Goal: Task Accomplishment & Management: Manage account settings

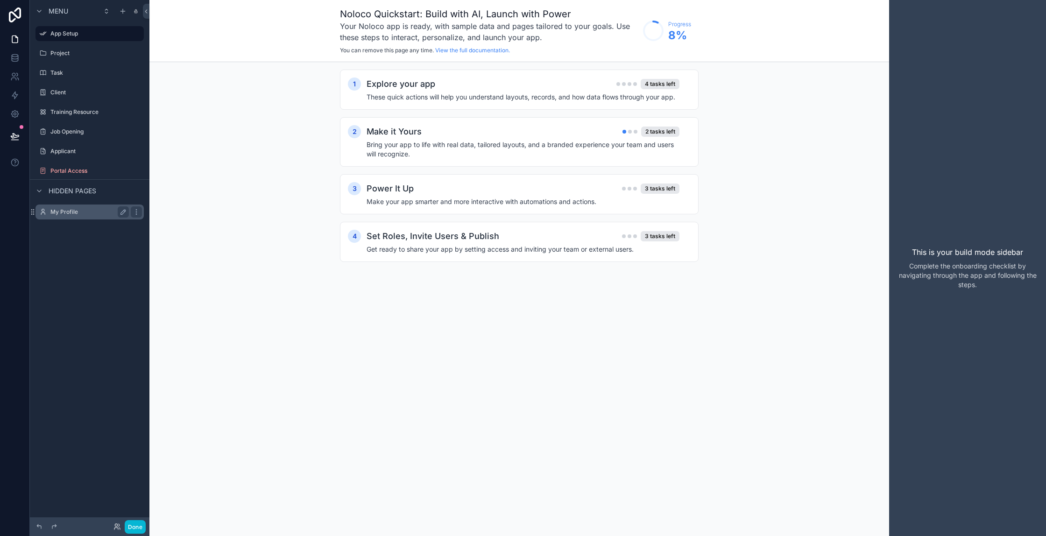
click at [60, 218] on div "My Profile" at bounding box center [89, 212] width 105 height 15
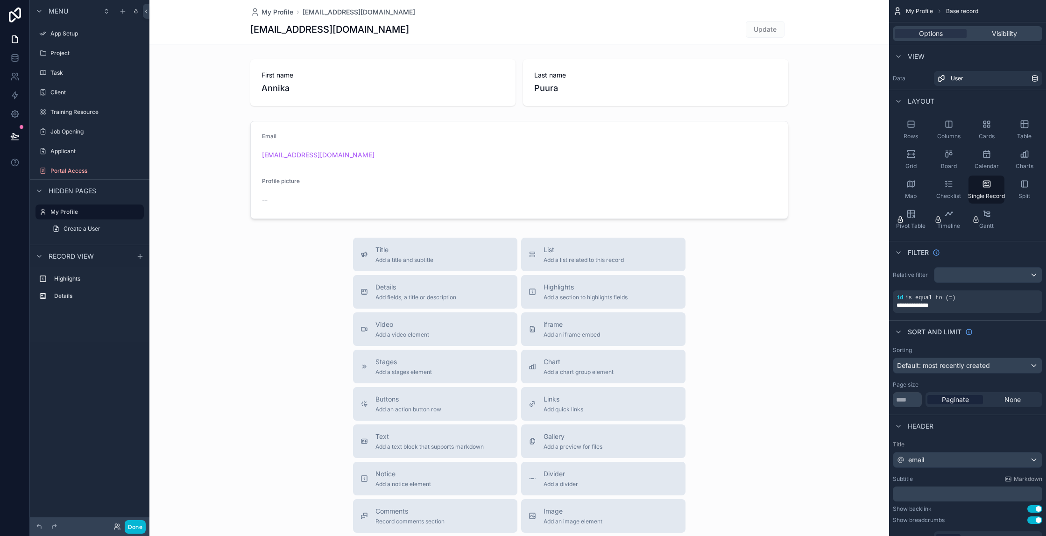
click at [561, 293] on div "scrollable content" at bounding box center [519, 322] width 740 height 645
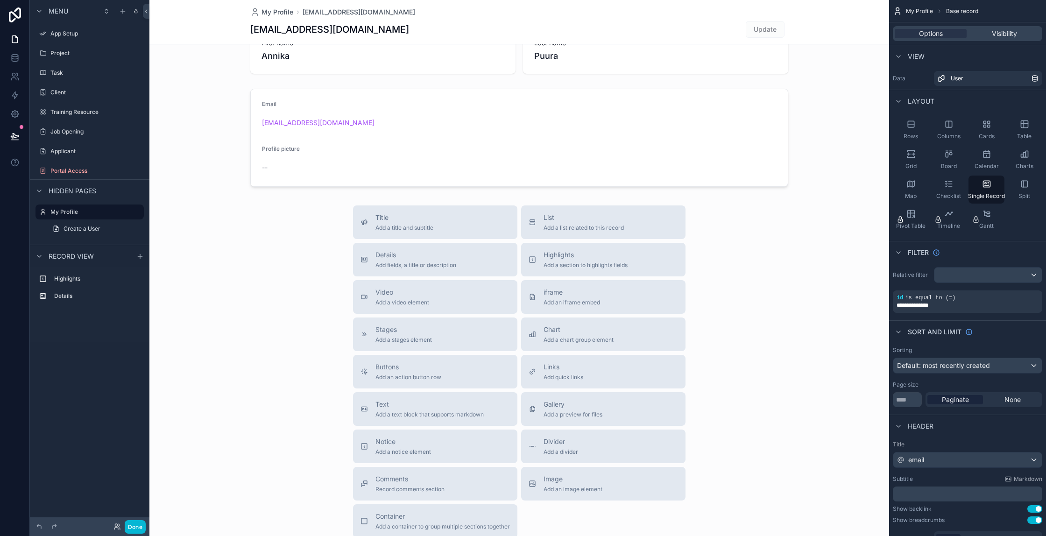
scroll to position [32, 0]
drag, startPoint x: 410, startPoint y: 256, endPoint x: 278, endPoint y: 230, distance: 134.6
click at [278, 230] on div "Title Add a title and subtitle List Add a list related to this record Details A…" at bounding box center [519, 372] width 740 height 333
click at [378, 261] on div "Details Add fields, a title or description" at bounding box center [416, 260] width 81 height 19
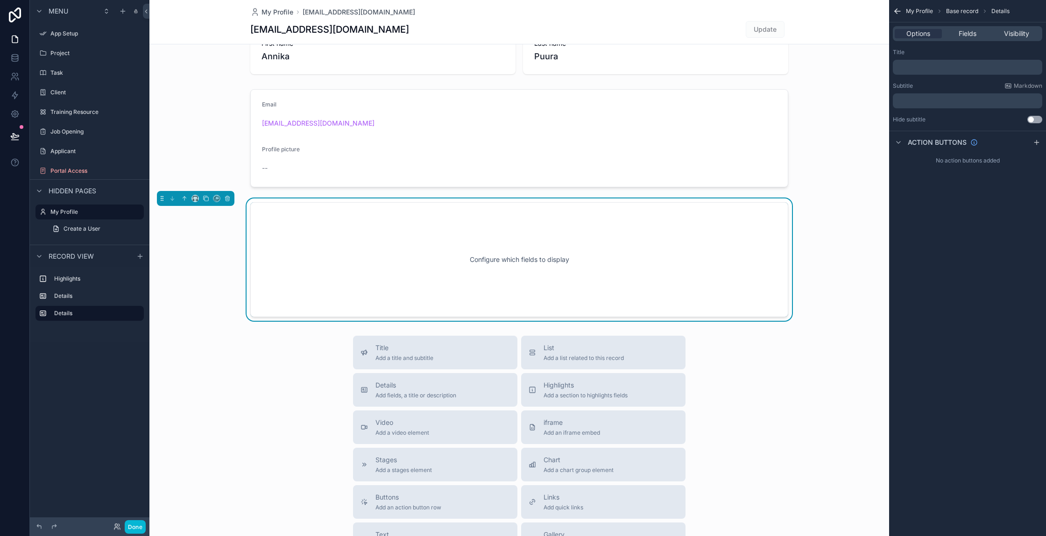
scroll to position [23, 0]
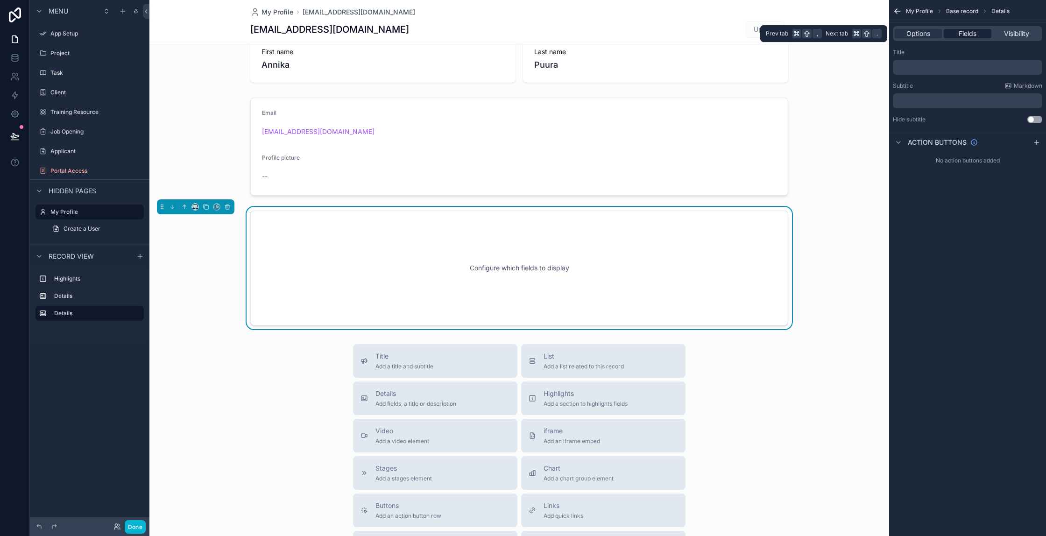
click at [966, 34] on span "Fields" at bounding box center [968, 33] width 18 height 9
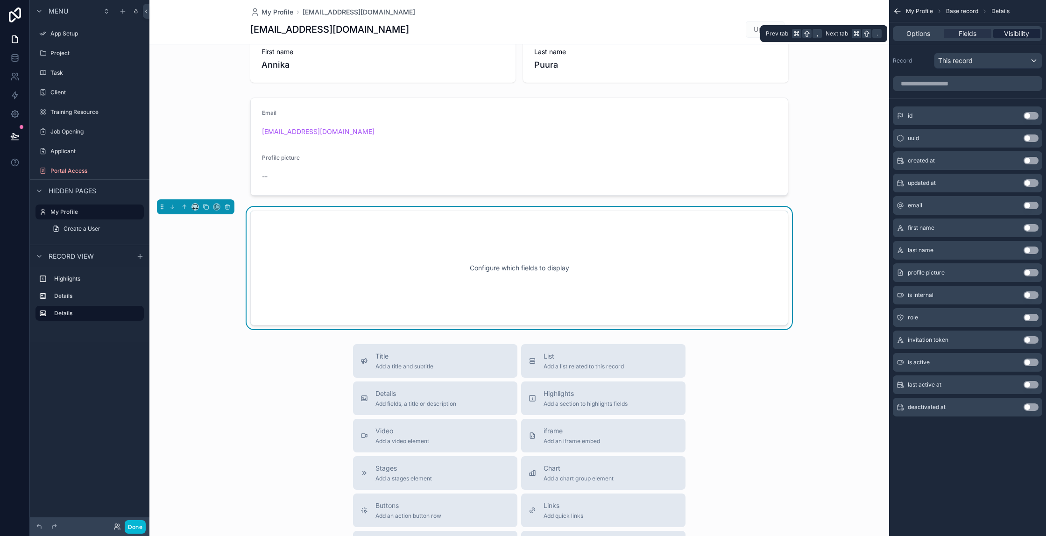
click at [1019, 35] on span "Visibility" at bounding box center [1016, 33] width 25 height 9
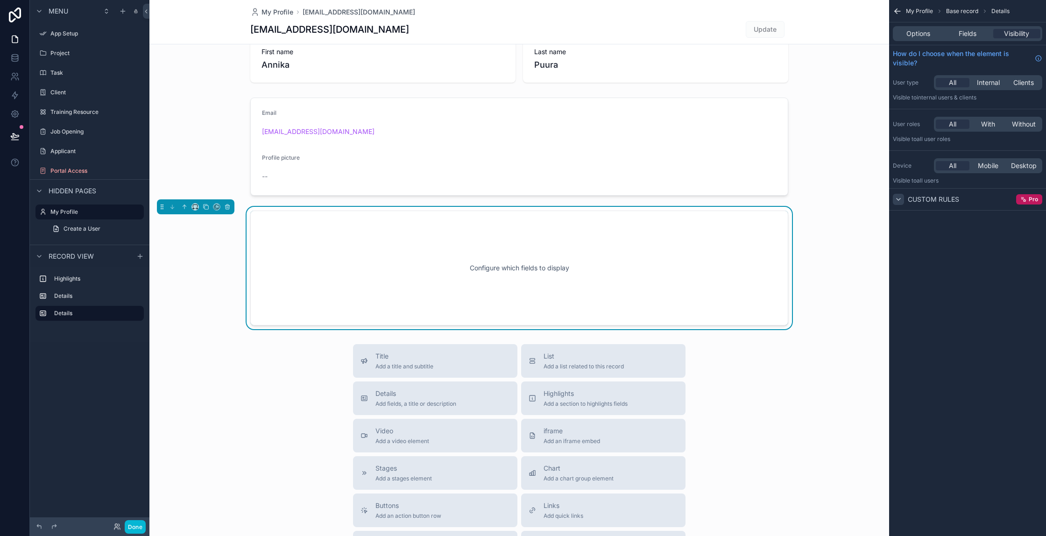
click at [900, 201] on icon "scrollable content" at bounding box center [898, 199] width 7 height 7
click at [58, 36] on label "App Setup" at bounding box center [87, 33] width 75 height 7
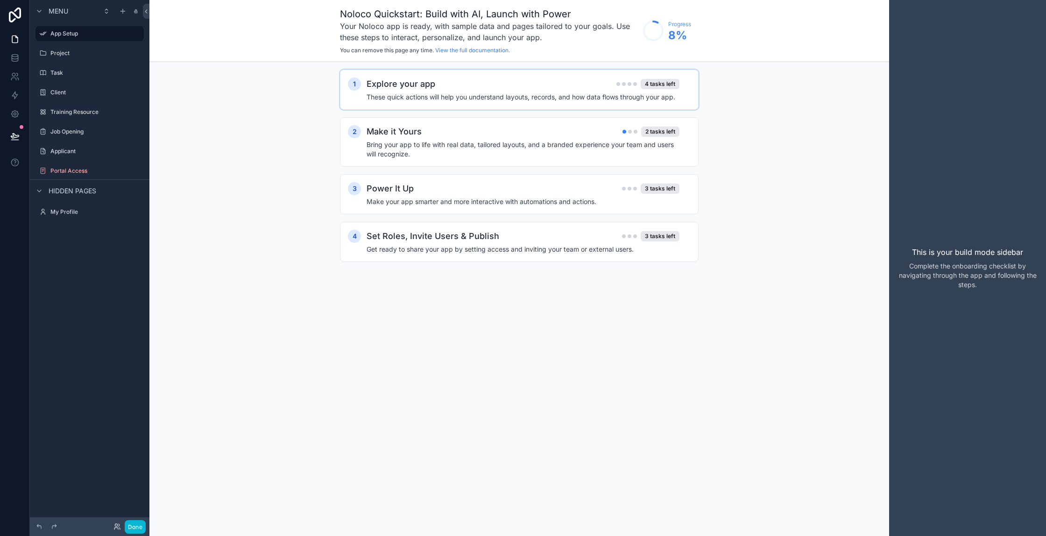
click at [430, 90] on h2 "Explore your app" at bounding box center [401, 84] width 69 height 13
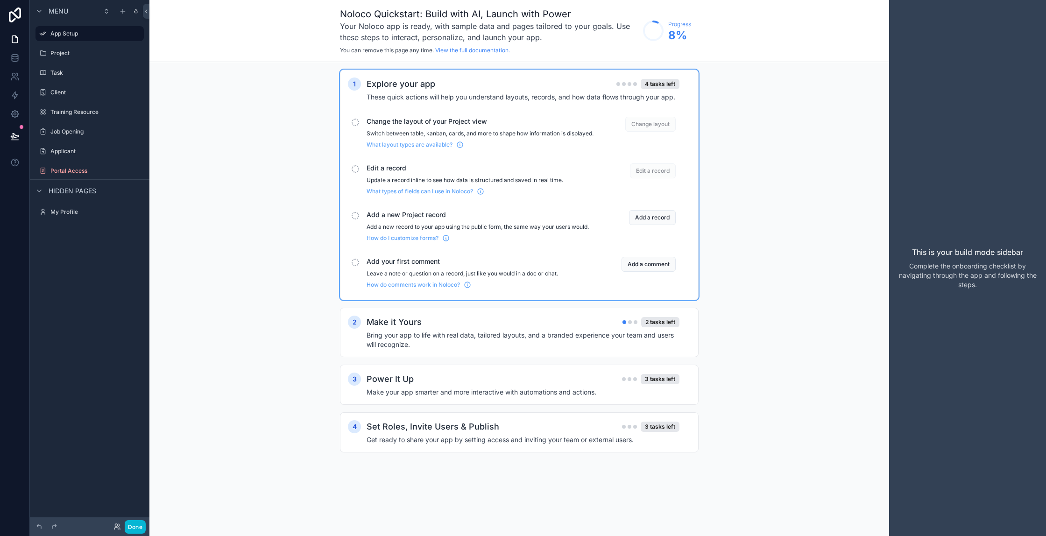
click at [447, 125] on span "Change the layout of your Project view" at bounding box center [480, 121] width 227 height 9
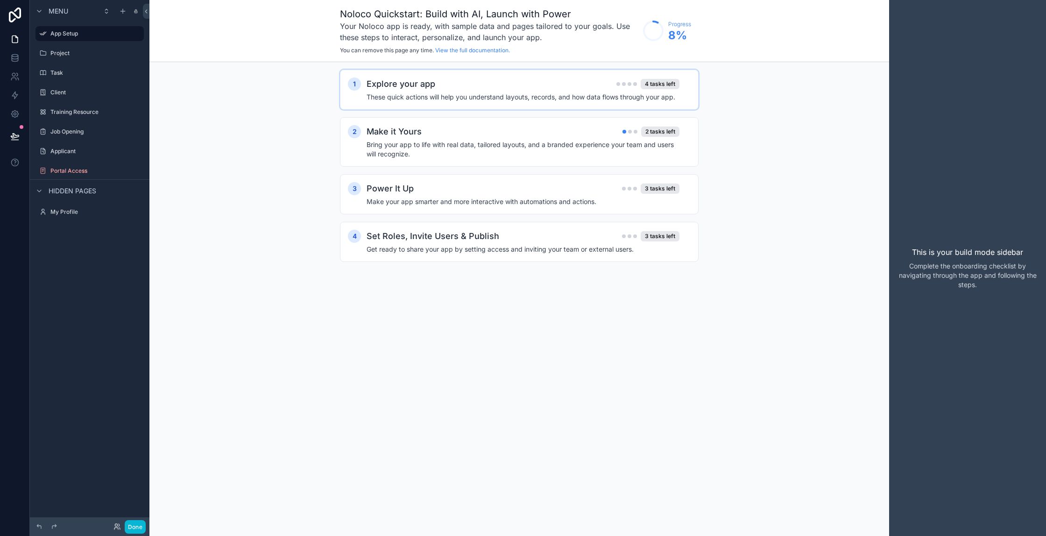
click at [443, 102] on div "1 Explore your app 4 tasks left These quick actions will help you understand la…" at bounding box center [519, 90] width 359 height 40
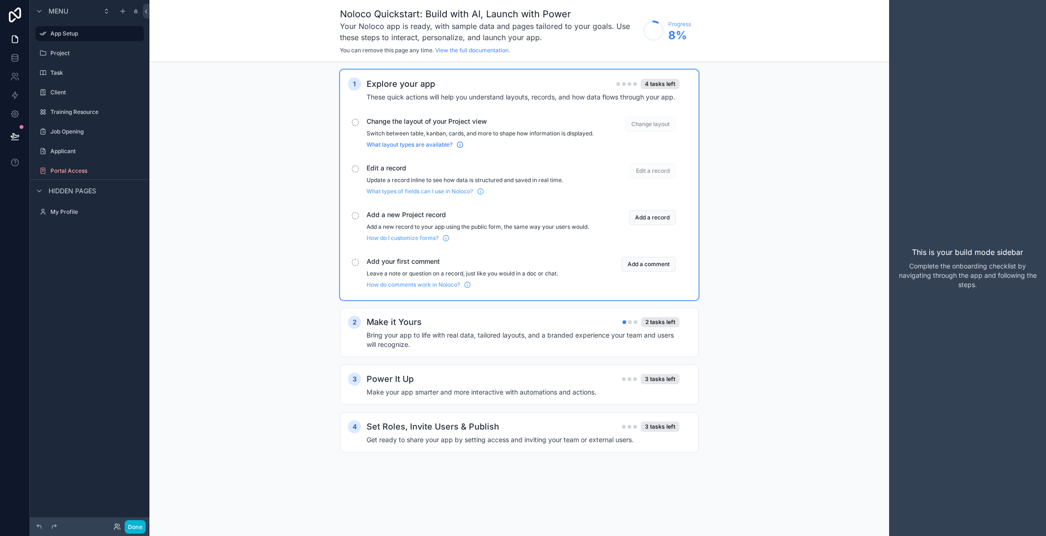
click at [432, 149] on span "What layout types are available?" at bounding box center [410, 144] width 86 height 7
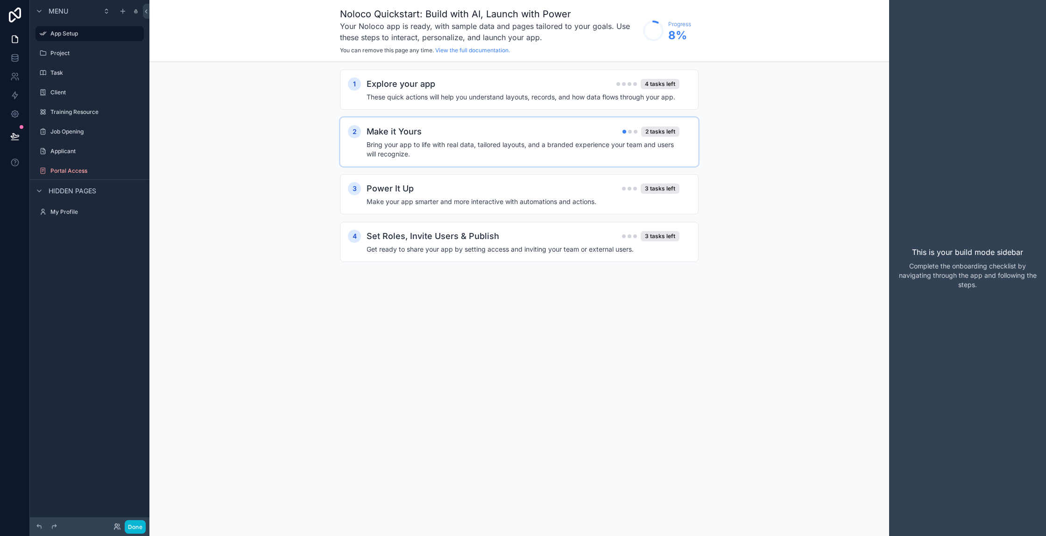
click at [376, 130] on h2 "Make it Yours" at bounding box center [394, 131] width 55 height 13
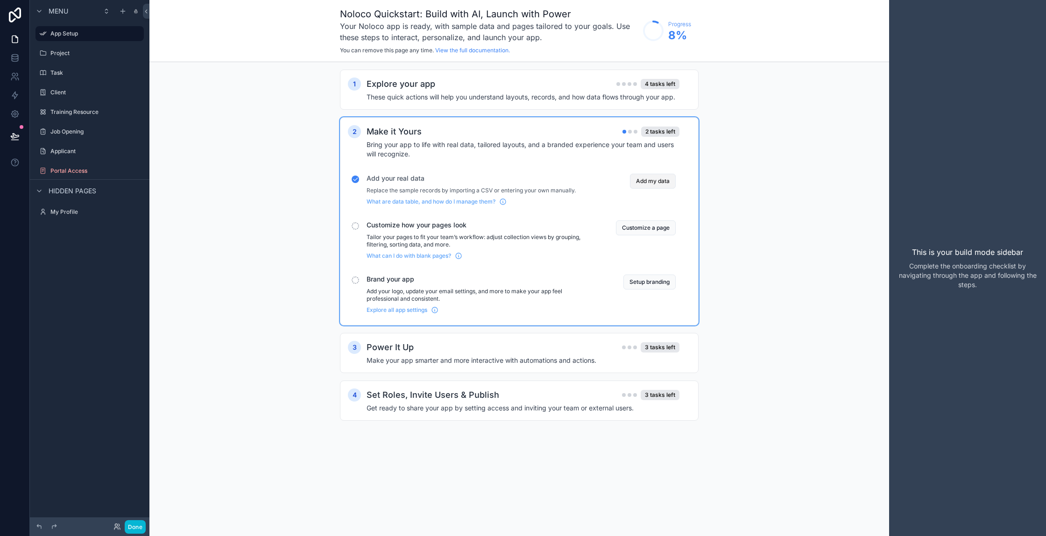
click at [644, 186] on button "Add my data" at bounding box center [653, 181] width 46 height 15
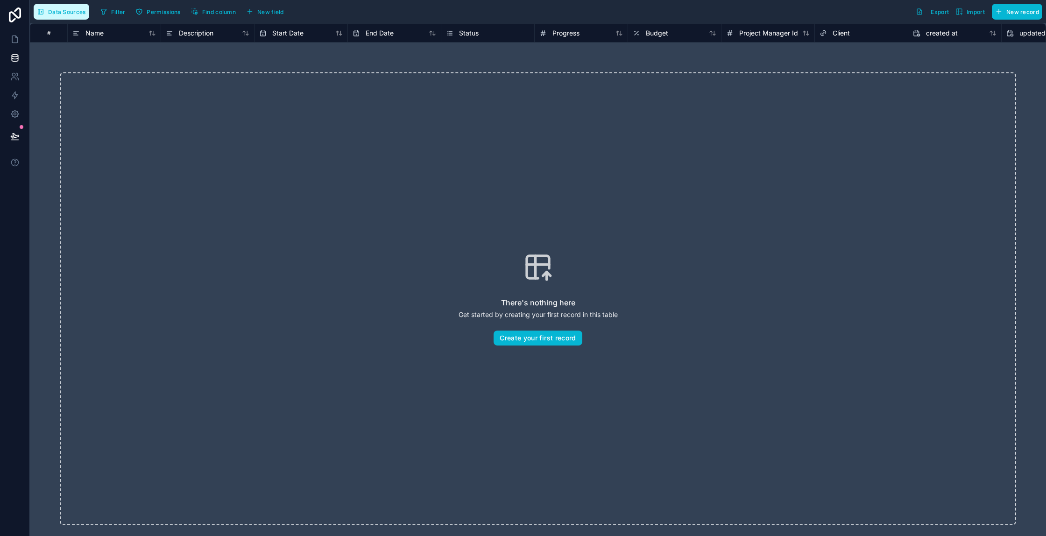
click at [54, 17] on button "Data Sources" at bounding box center [62, 12] width 56 height 16
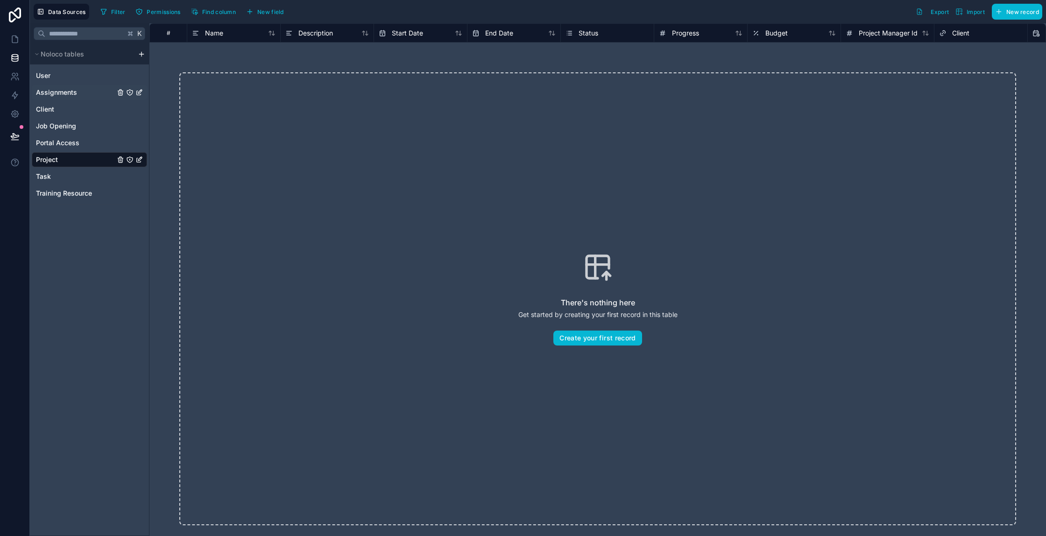
click at [57, 92] on span "Assignments" at bounding box center [56, 92] width 41 height 9
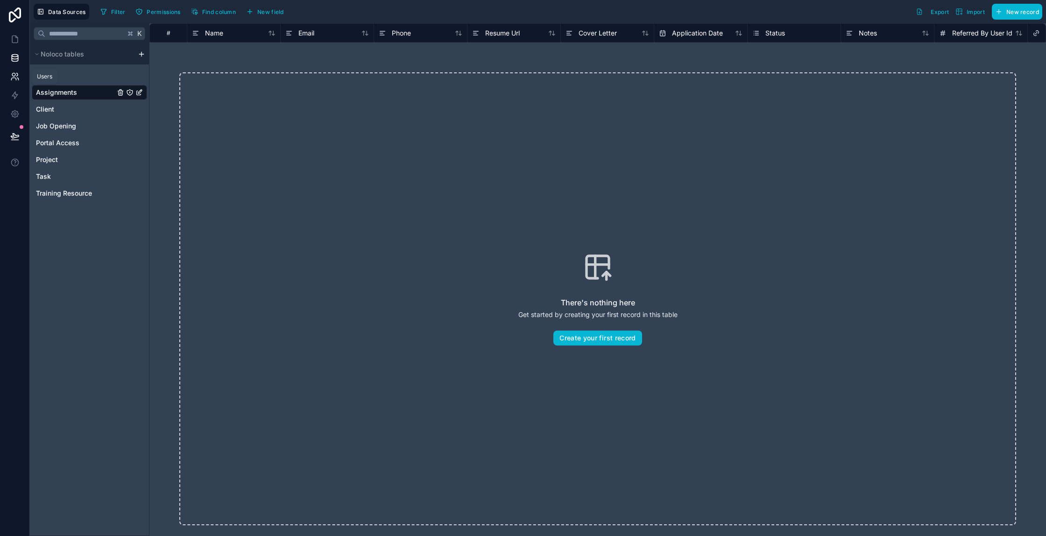
click at [16, 78] on icon at bounding box center [14, 76] width 9 height 9
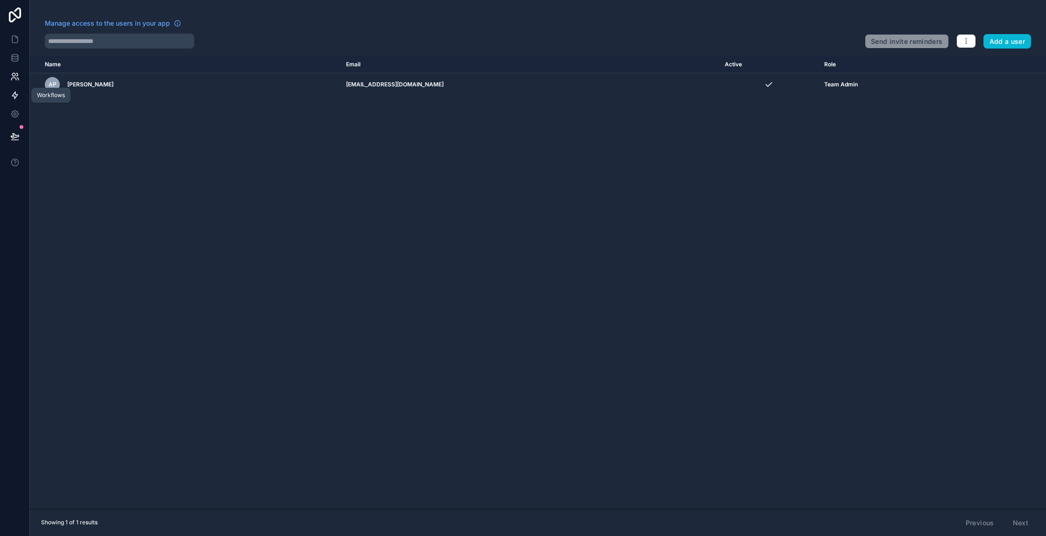
click at [15, 98] on icon at bounding box center [14, 95] width 9 height 9
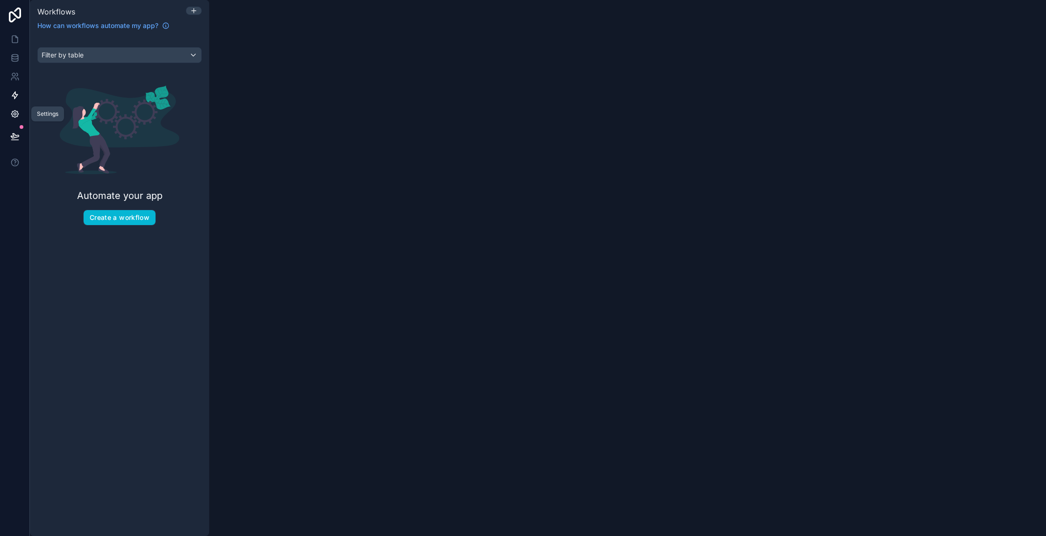
click at [15, 119] on link at bounding box center [14, 114] width 29 height 19
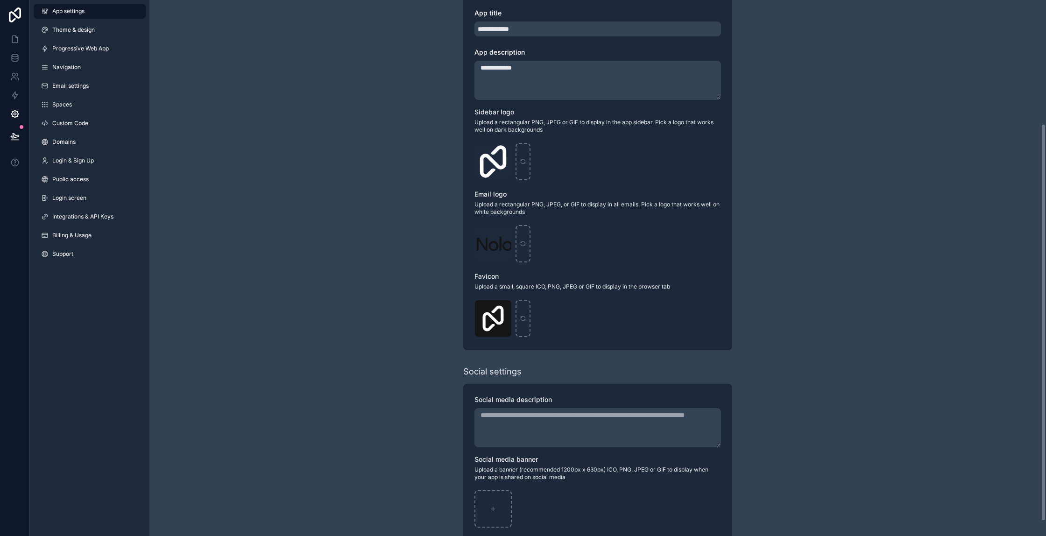
scroll to position [187, 0]
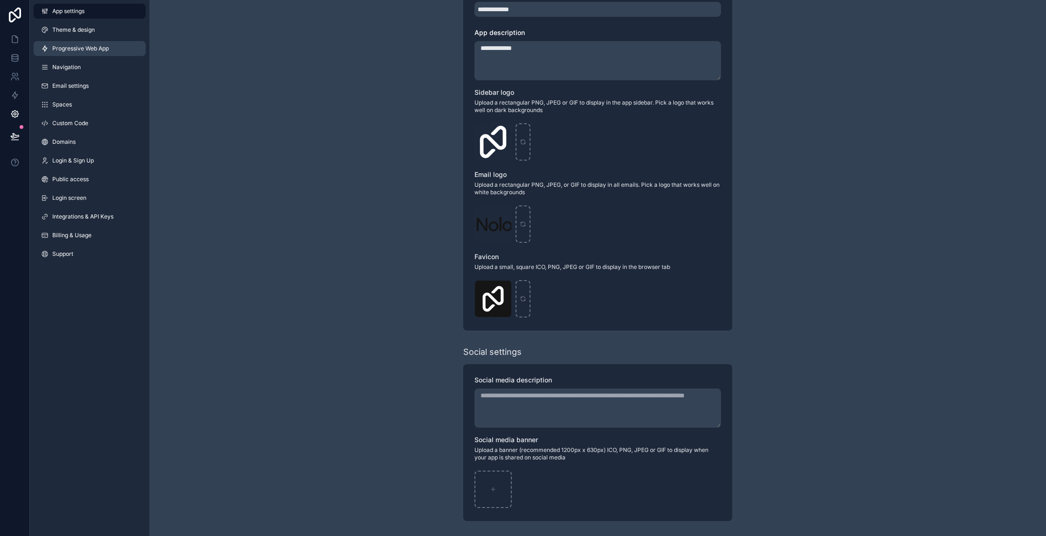
click at [60, 50] on span "Progressive Web App" at bounding box center [80, 48] width 57 height 7
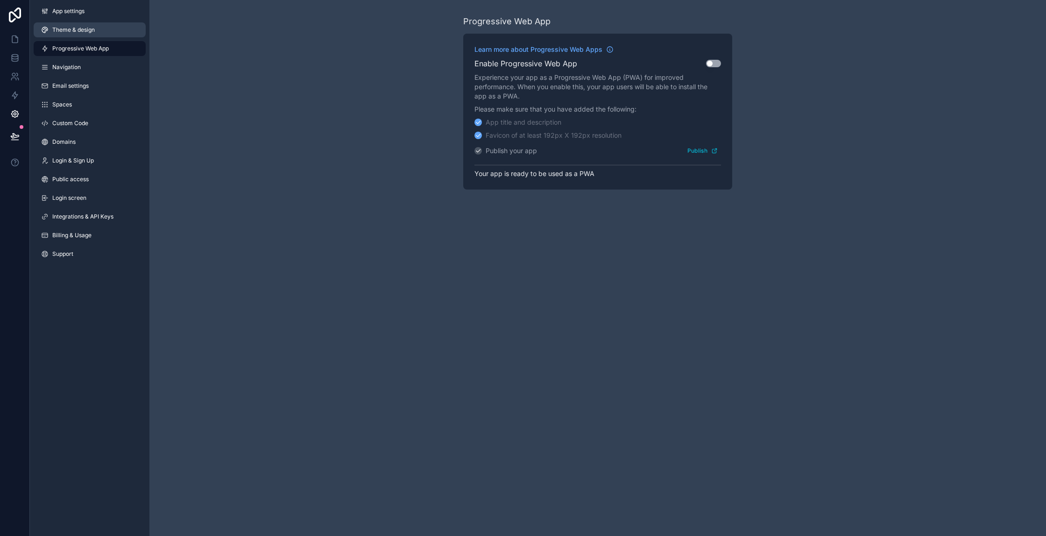
click at [65, 33] on span "Theme & design" at bounding box center [73, 29] width 43 height 7
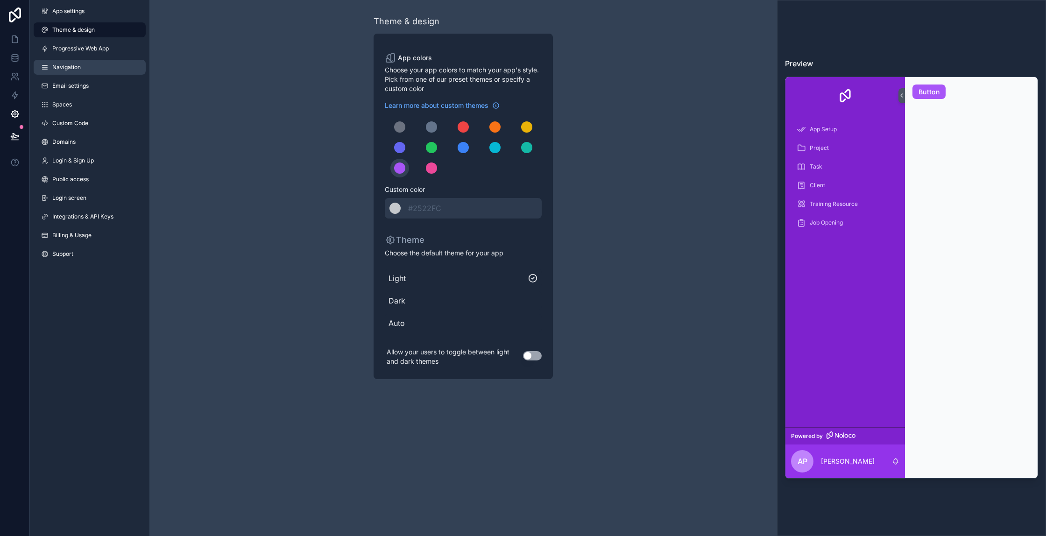
click at [64, 69] on span "Navigation" at bounding box center [66, 67] width 28 height 7
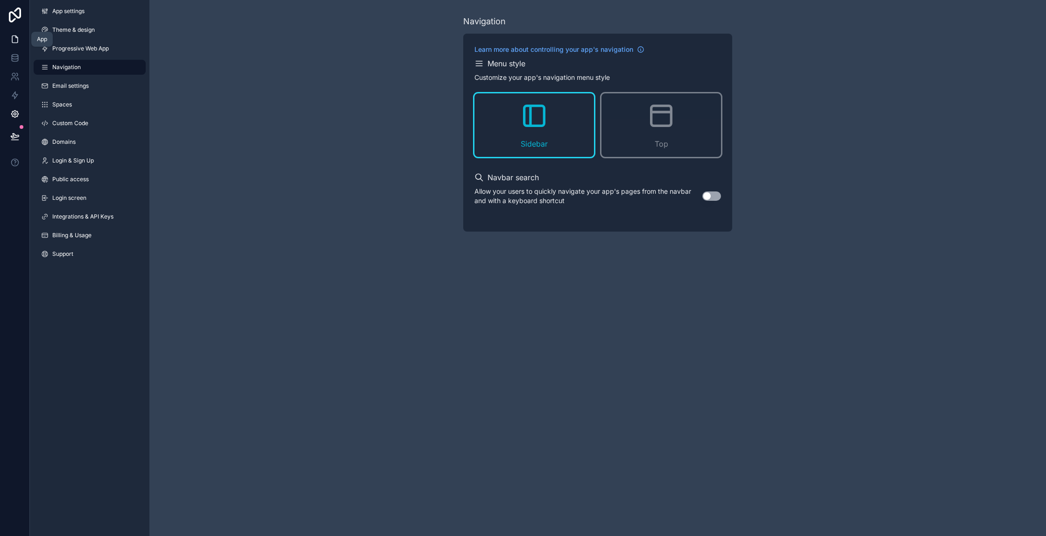
click at [18, 37] on icon at bounding box center [14, 39] width 9 height 9
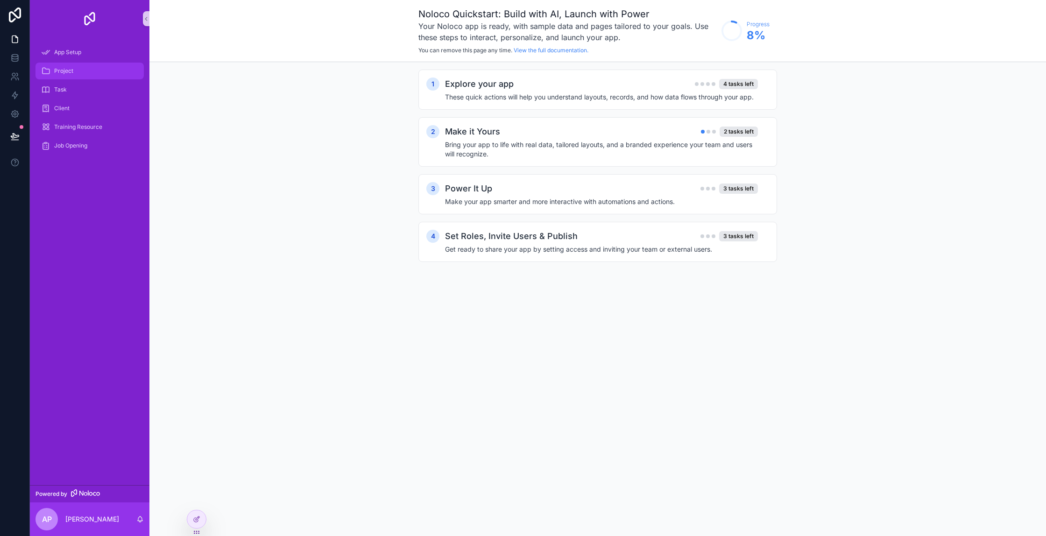
click at [78, 71] on div "Project" at bounding box center [89, 71] width 97 height 15
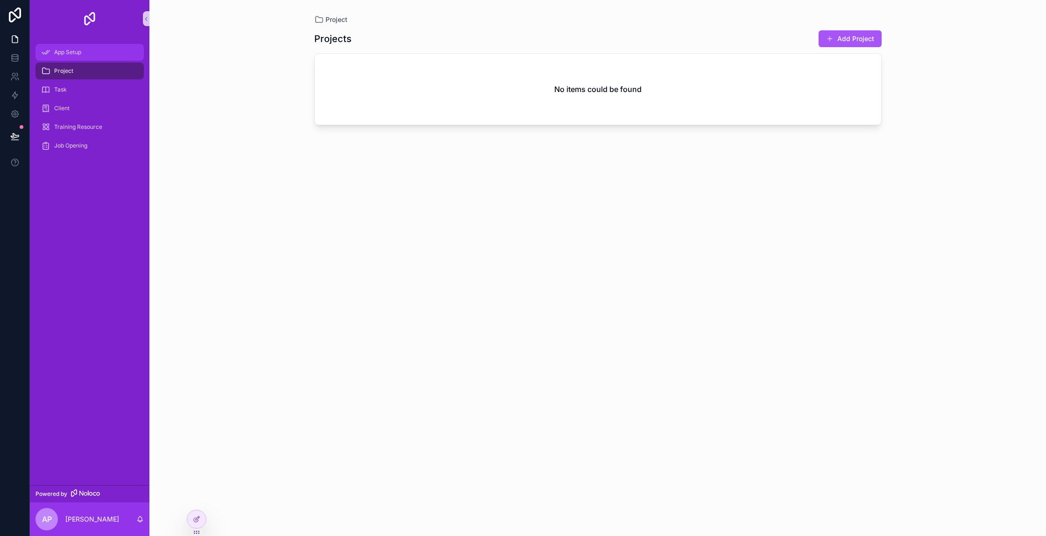
click at [79, 56] on div "App Setup" at bounding box center [89, 52] width 97 height 15
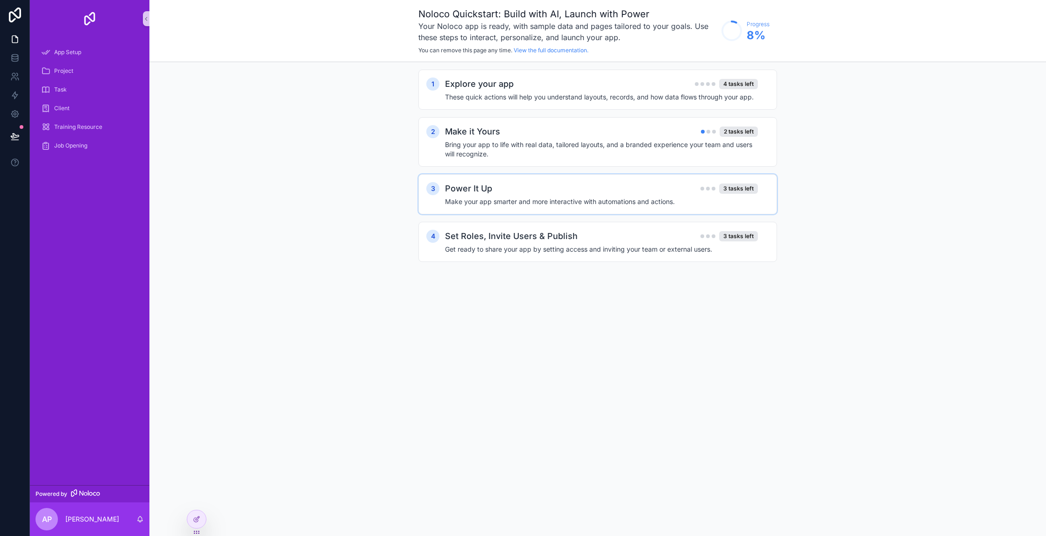
click at [565, 184] on div "Power It Up 3 tasks left" at bounding box center [601, 188] width 313 height 13
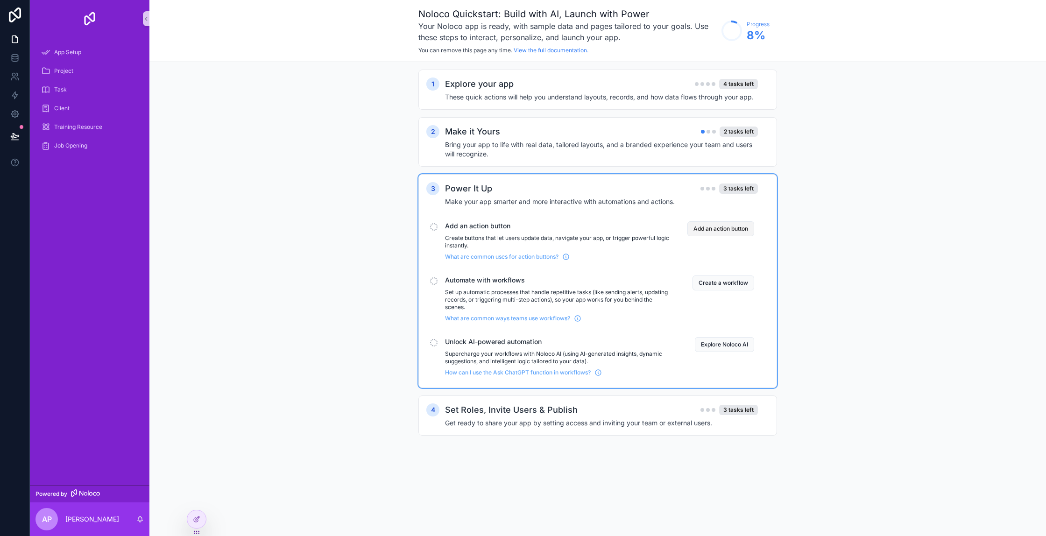
click at [708, 228] on button "Add an action button" at bounding box center [721, 228] width 67 height 15
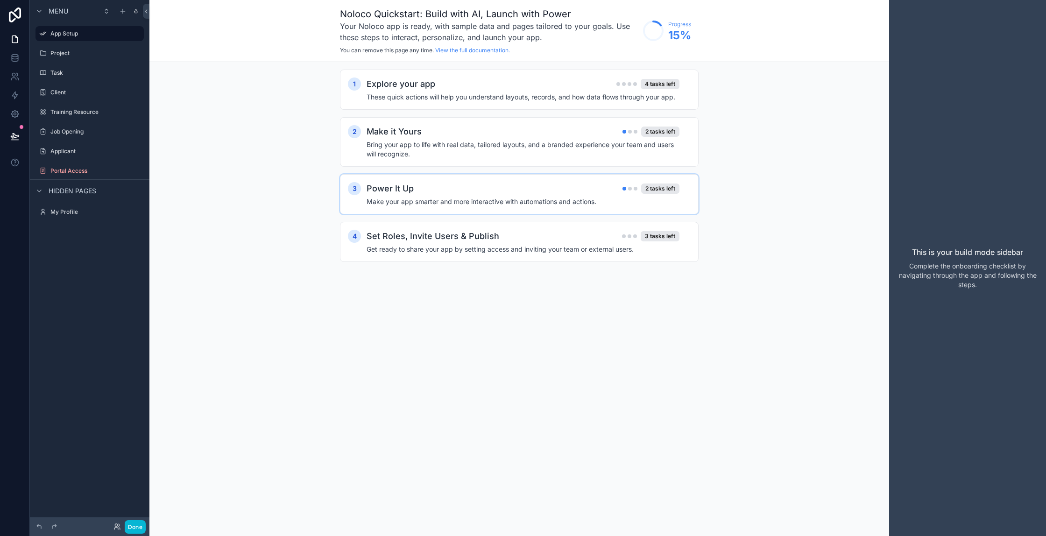
click at [581, 185] on div "Power It Up 2 tasks left" at bounding box center [523, 188] width 313 height 13
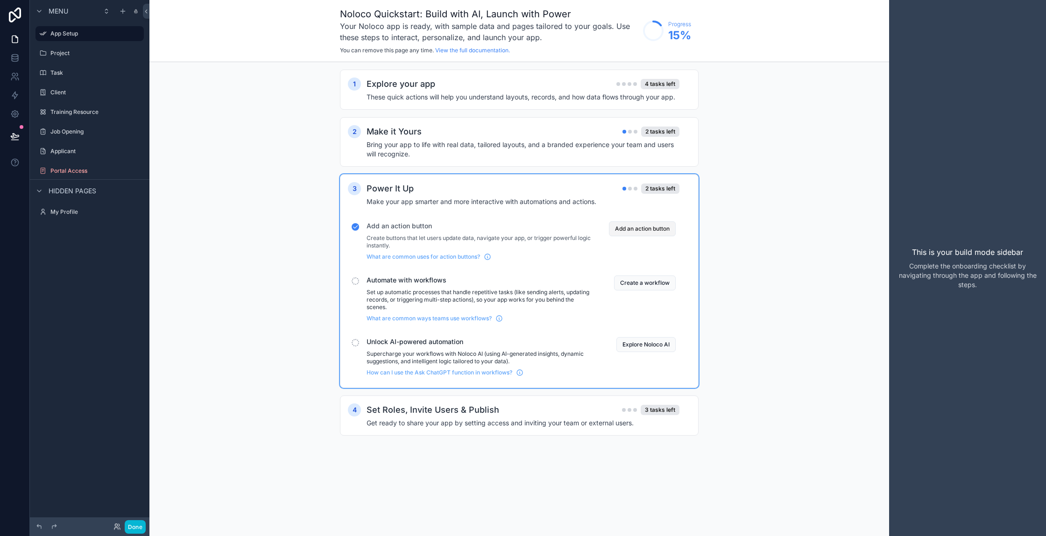
click at [617, 232] on button "Add an action button" at bounding box center [642, 228] width 67 height 15
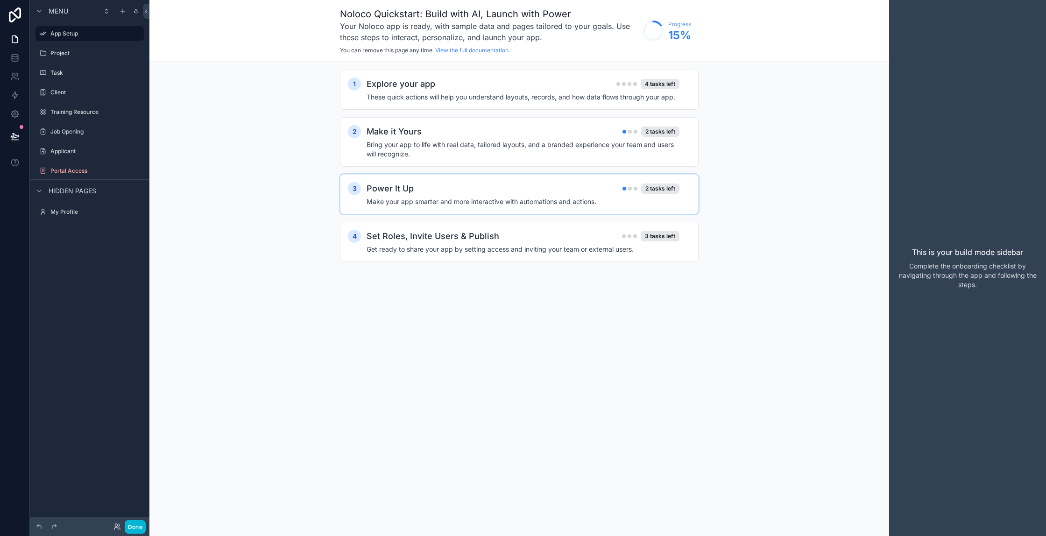
click at [553, 197] on div "Power It Up 2 tasks left Make your app smarter and more interactive with automa…" at bounding box center [529, 194] width 324 height 24
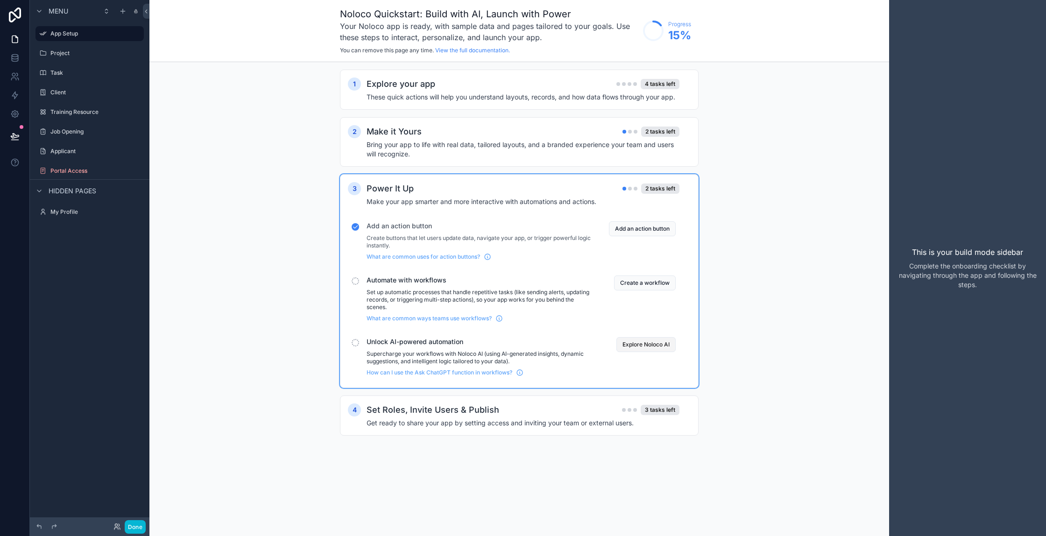
click at [649, 348] on button "Explore Noloco AI" at bounding box center [646, 344] width 59 height 15
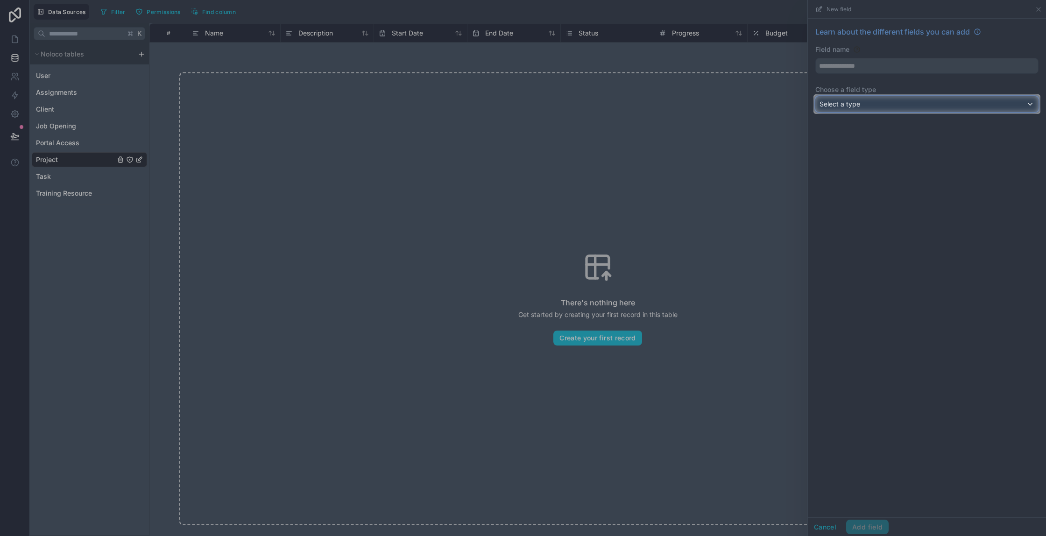
click at [825, 103] on span "Select a type" at bounding box center [840, 104] width 41 height 8
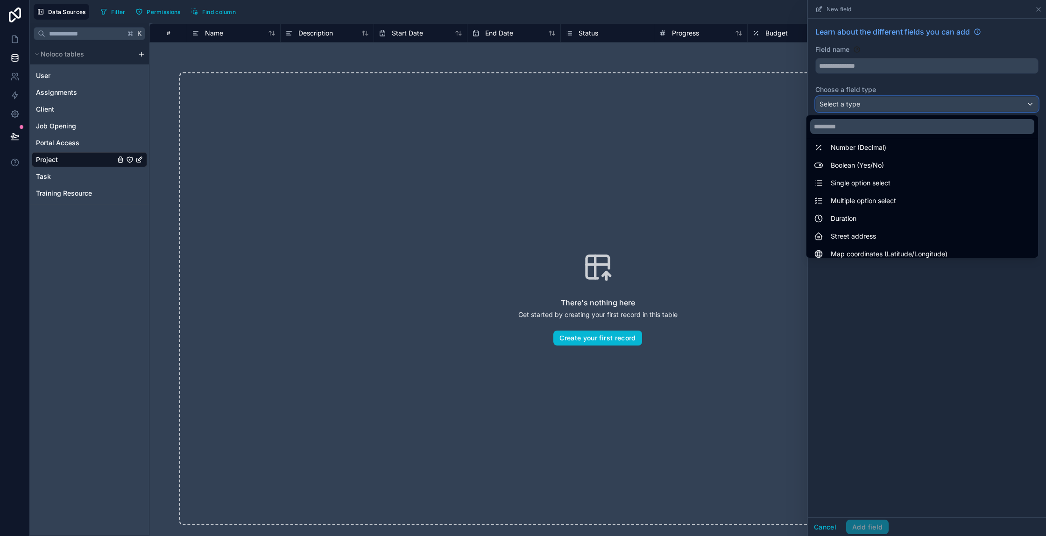
scroll to position [64, 0]
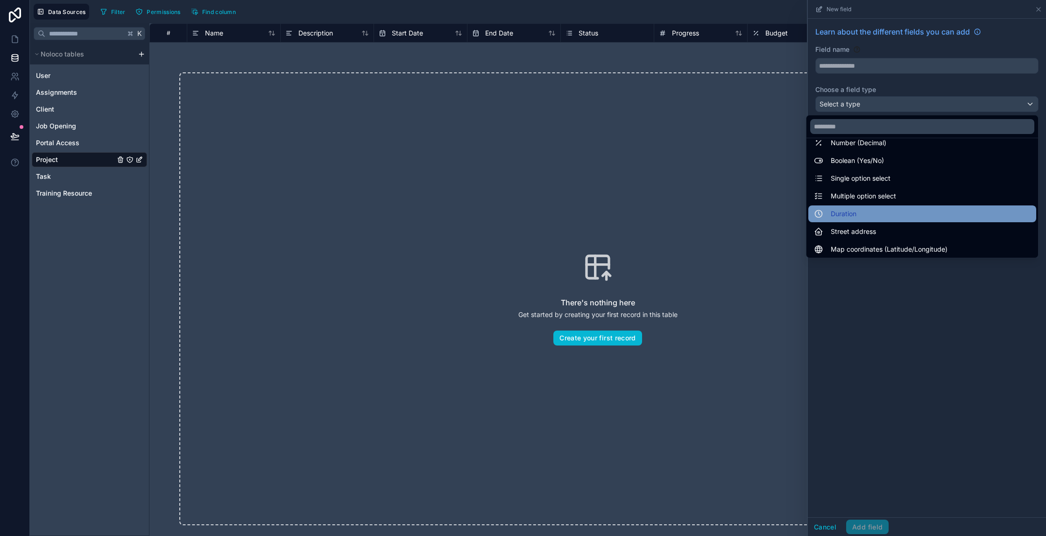
click at [852, 211] on span "Duration" at bounding box center [844, 213] width 26 height 11
type input "********"
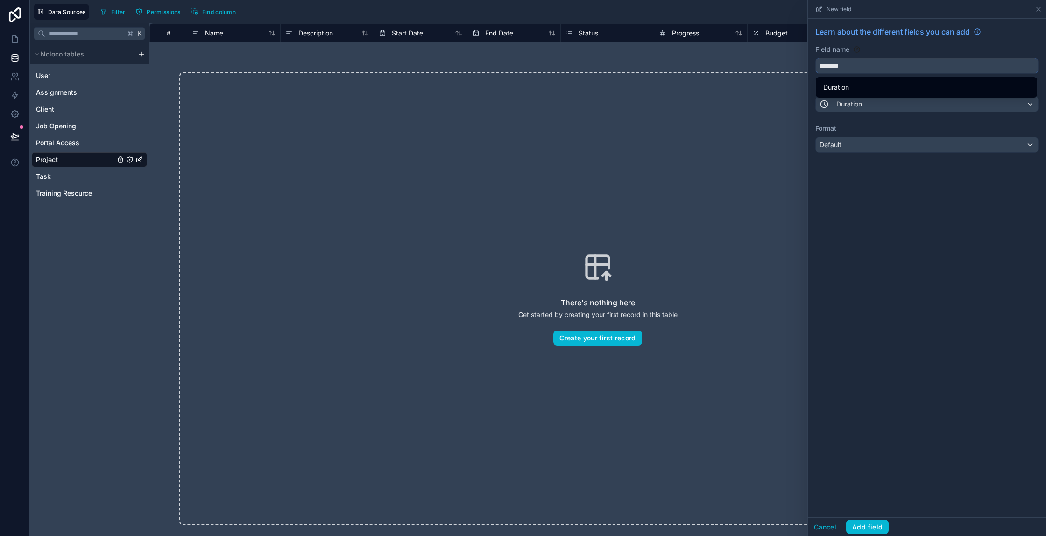
click at [854, 61] on input "********" at bounding box center [927, 65] width 222 height 15
click at [84, 178] on link "Task" at bounding box center [75, 176] width 79 height 9
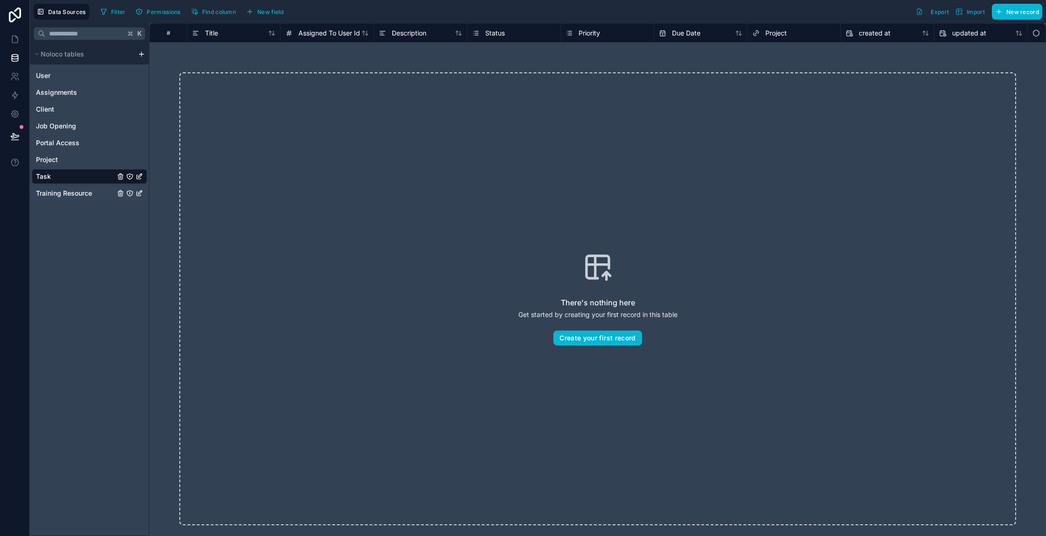
click at [84, 199] on div "Training Resource" at bounding box center [89, 193] width 115 height 15
click at [62, 194] on span "Training Resource" at bounding box center [64, 193] width 56 height 9
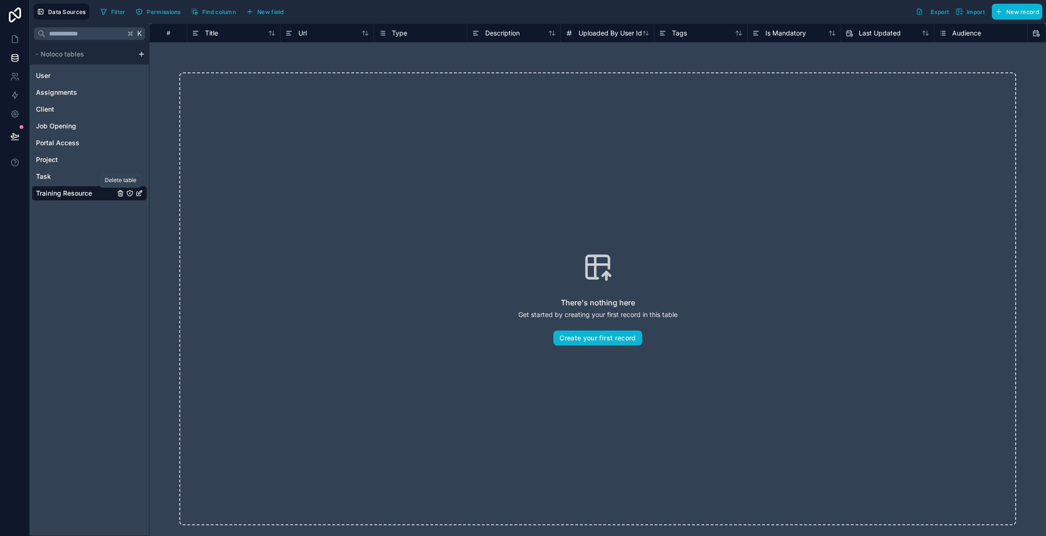
click at [120, 192] on icon "Training Resource" at bounding box center [120, 193] width 7 height 7
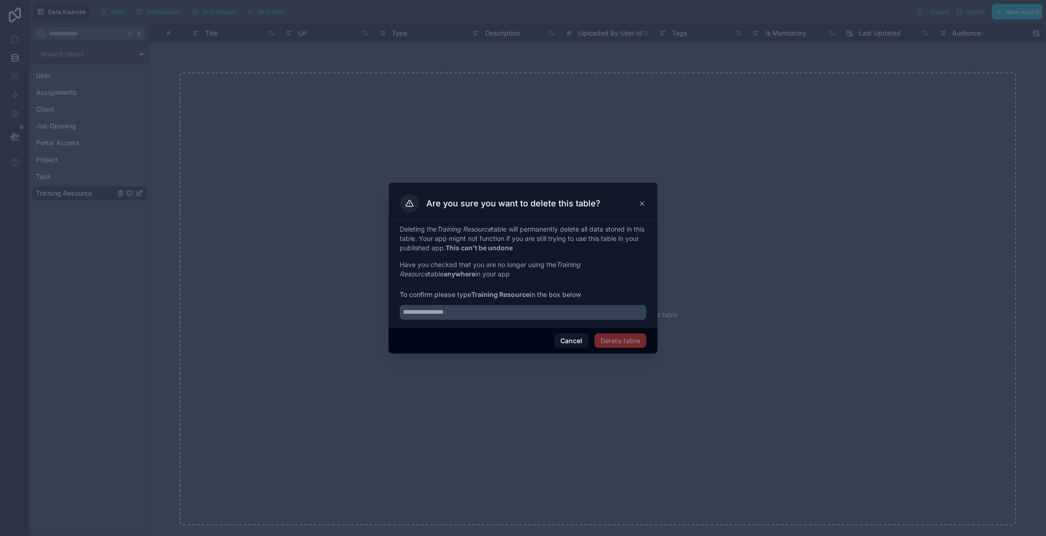
click at [612, 341] on span "Delete table" at bounding box center [621, 341] width 52 height 15
click at [519, 312] on input "text" at bounding box center [523, 312] width 247 height 15
click at [580, 343] on button "Cancel" at bounding box center [571, 341] width 35 height 15
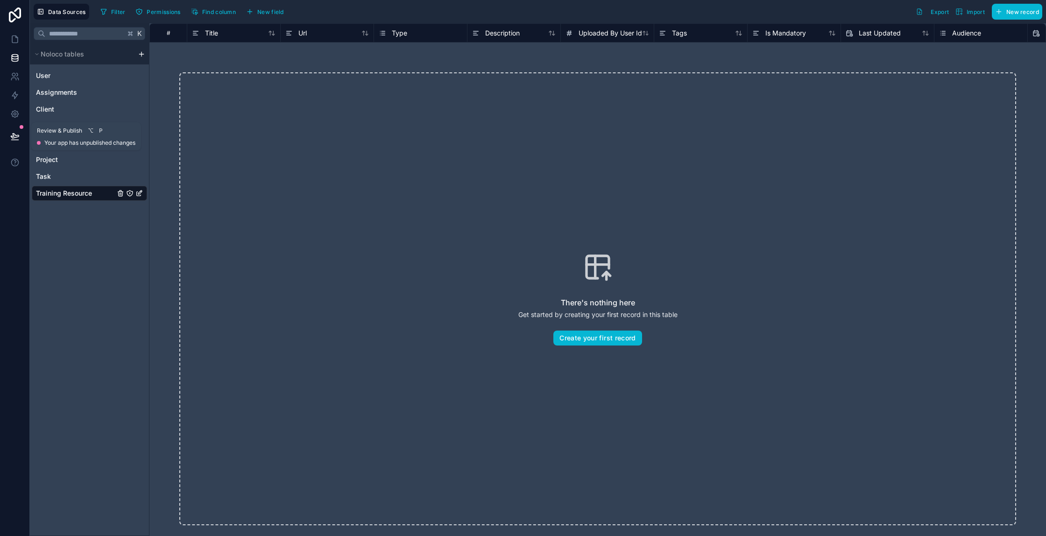
click at [16, 138] on icon at bounding box center [14, 136] width 9 height 9
click at [15, 36] on icon at bounding box center [16, 37] width 2 height 2
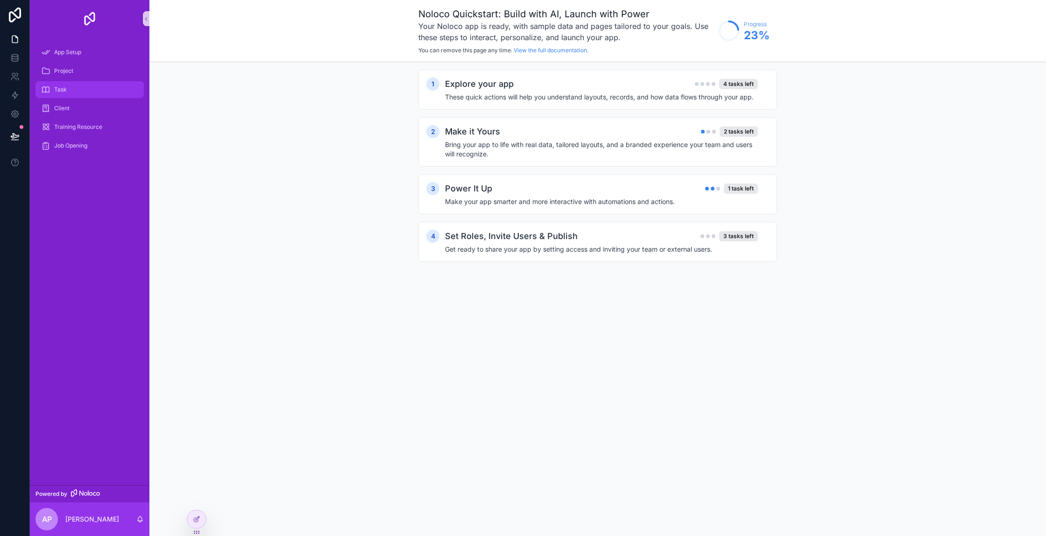
click at [71, 89] on div "Task" at bounding box center [89, 89] width 97 height 15
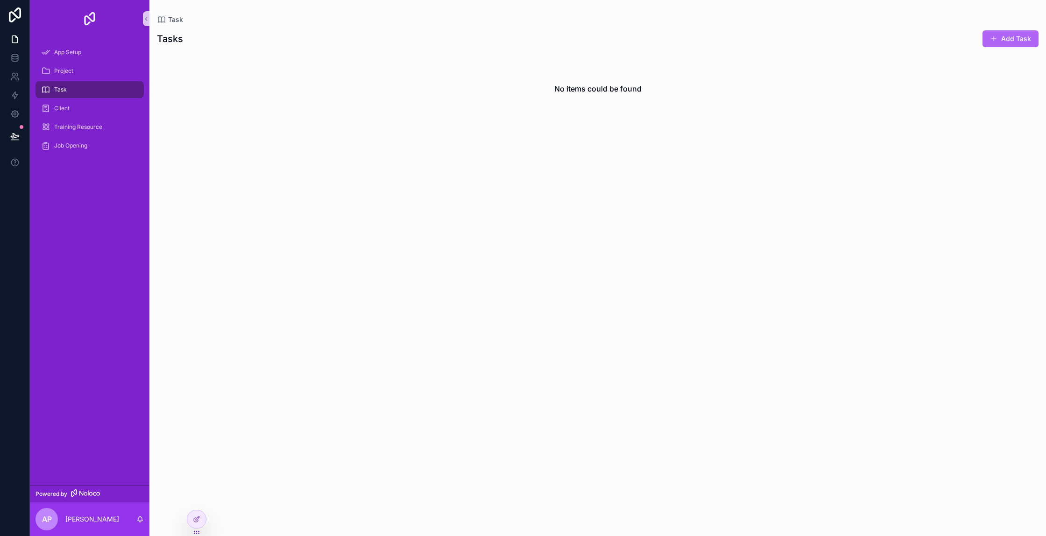
click at [1024, 42] on button "Add Task" at bounding box center [1011, 38] width 56 height 17
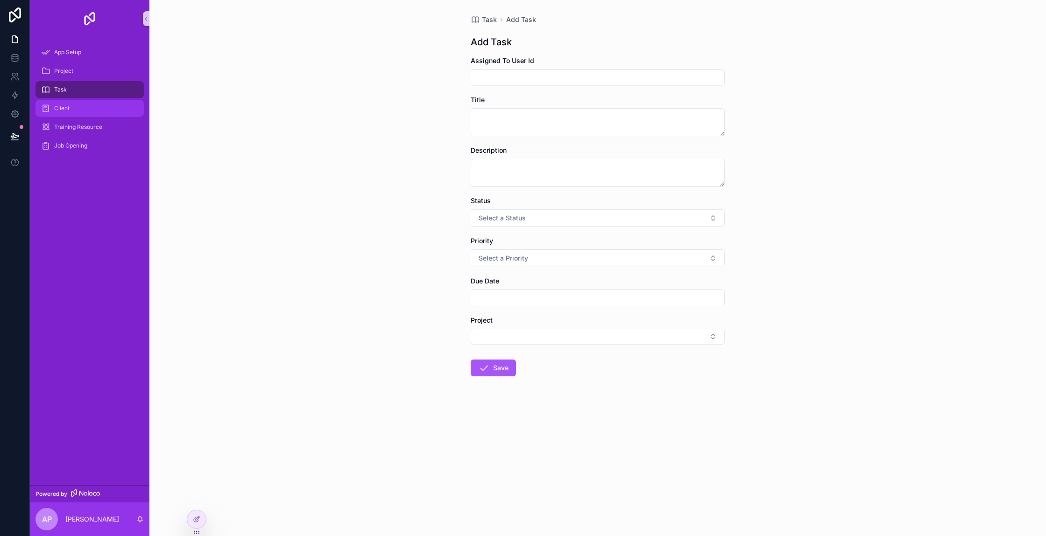
click at [90, 110] on div "Client" at bounding box center [89, 108] width 97 height 15
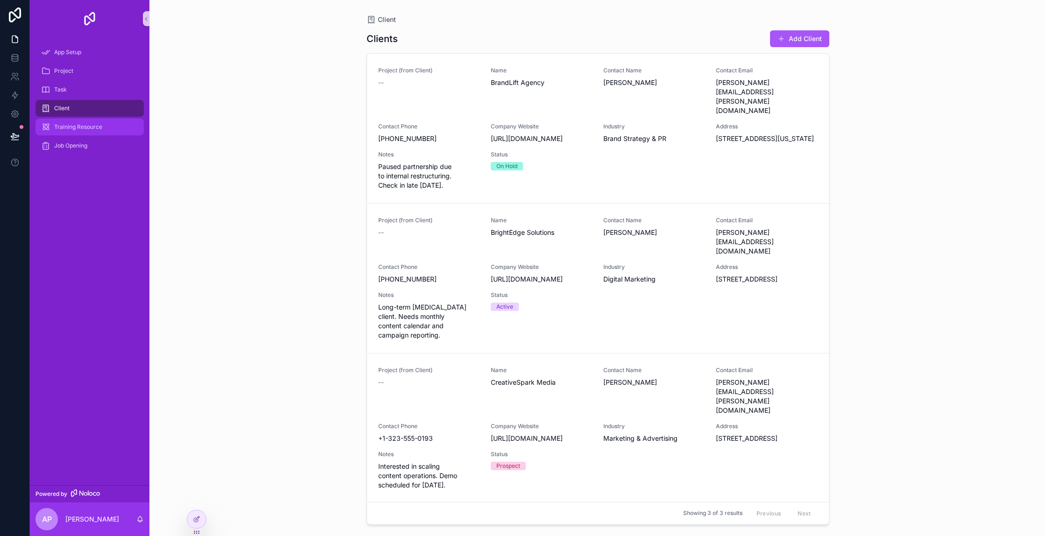
click at [110, 131] on div "Training Resource" at bounding box center [89, 127] width 97 height 15
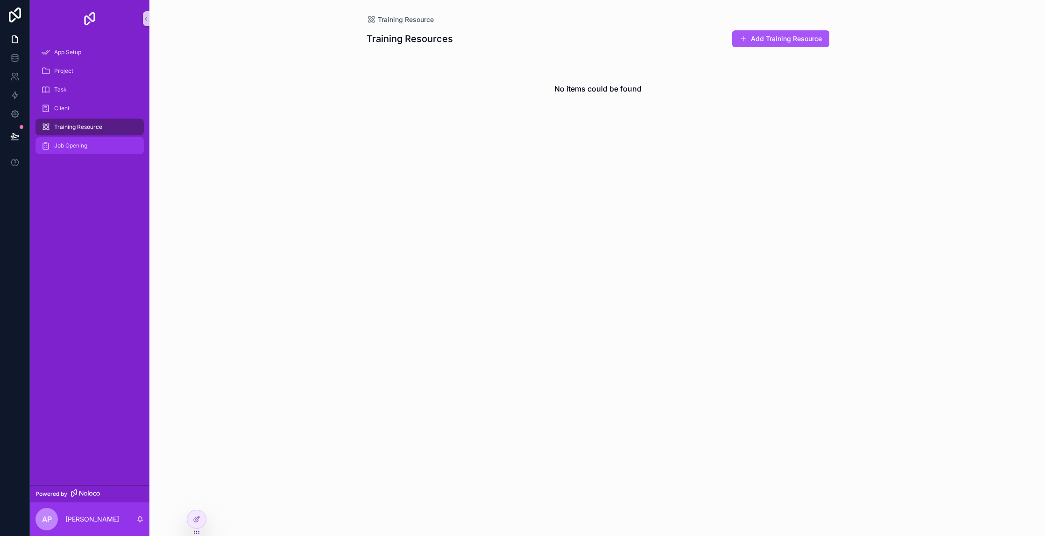
click at [105, 149] on div "Job Opening" at bounding box center [89, 145] width 97 height 15
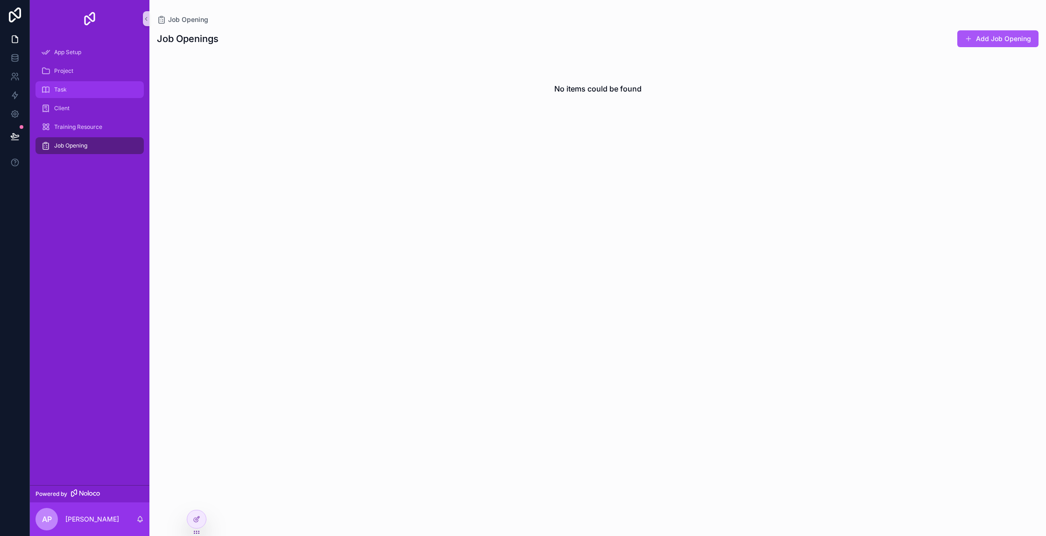
click at [89, 93] on div "Task" at bounding box center [89, 89] width 97 height 15
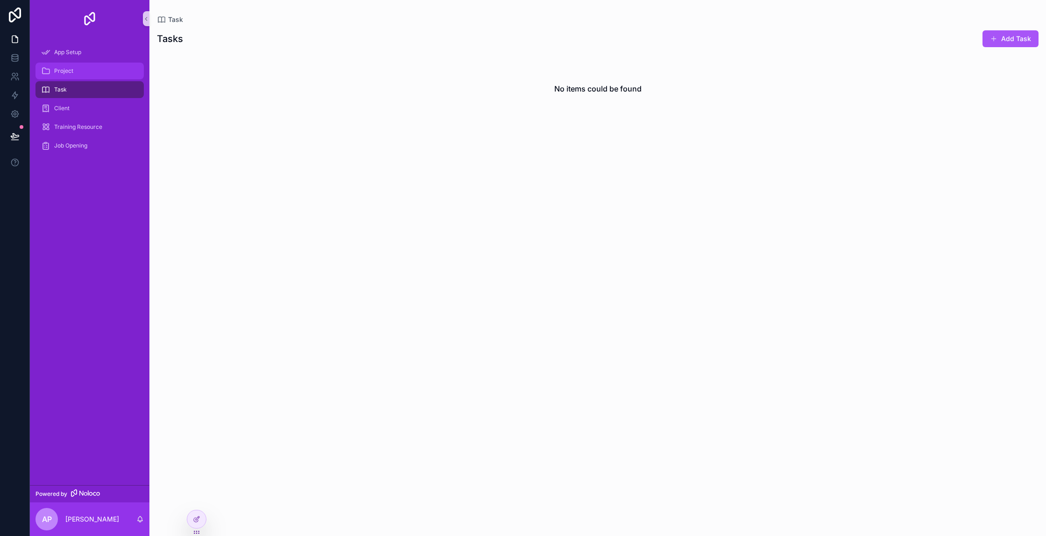
click at [89, 75] on div "Project" at bounding box center [89, 71] width 97 height 15
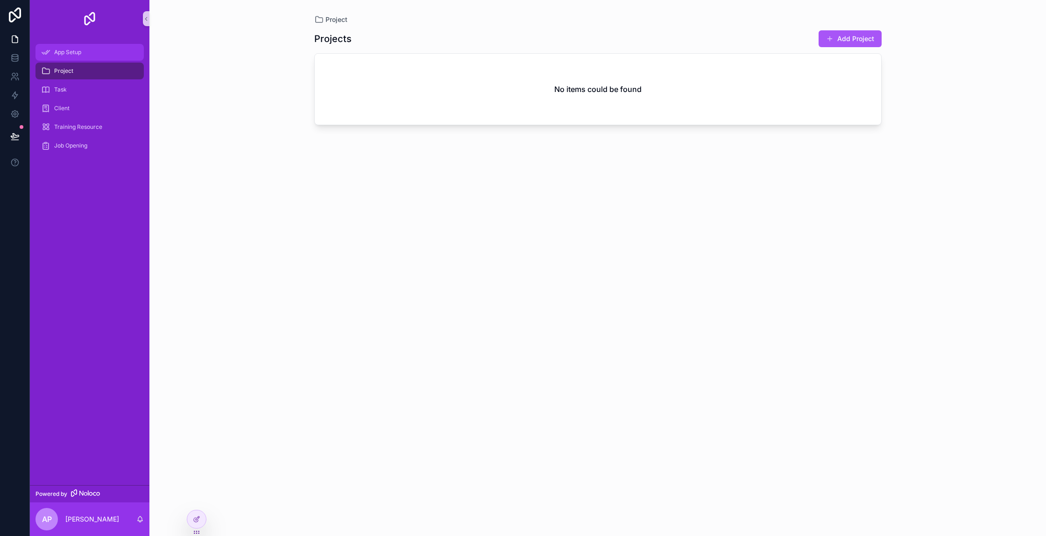
click at [87, 55] on div "App Setup" at bounding box center [89, 52] width 97 height 15
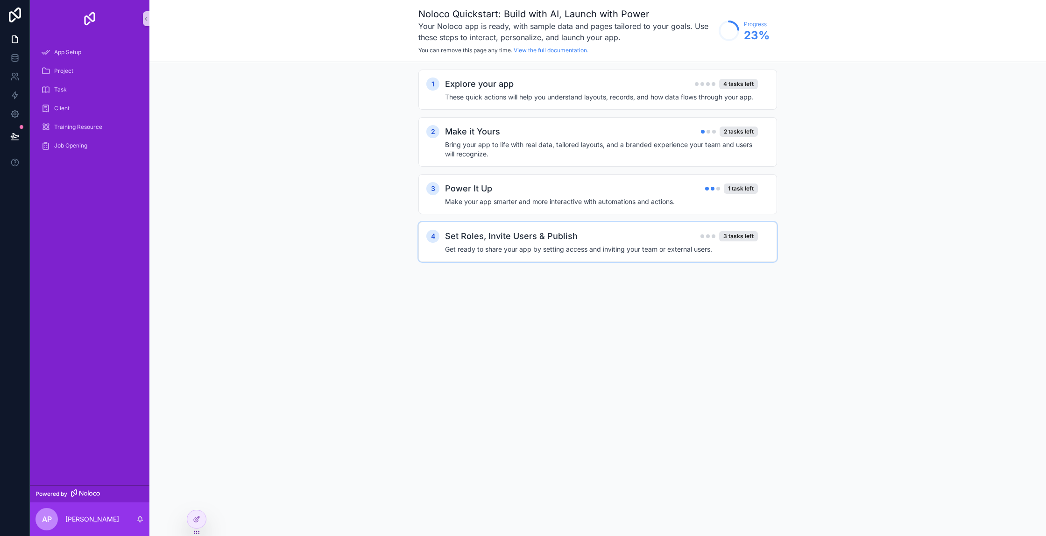
click at [482, 245] on h4 "Get ready to share your app by setting access and inviting your team or externa…" at bounding box center [601, 249] width 313 height 9
